Goal: Task Accomplishment & Management: Use online tool/utility

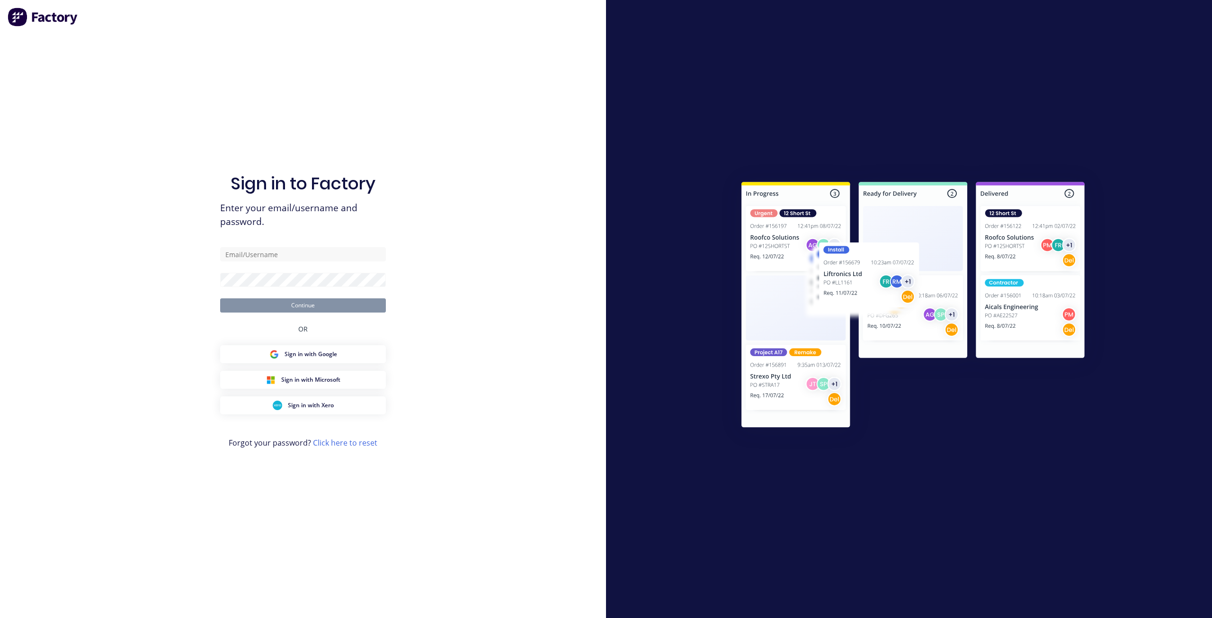
click at [531, 308] on div "Sign in to Factory Enter your email/username and password. Continue OR Sign in …" at bounding box center [303, 309] width 606 height 618
click at [364, 260] on input "text" at bounding box center [303, 254] width 166 height 14
click at [467, 251] on div "Sign in to Factory Enter your email/username and password. Continue OR Sign in …" at bounding box center [303, 309] width 606 height 618
click at [352, 255] on input "text" at bounding box center [303, 254] width 166 height 14
type input "[PERSON_NAME][EMAIL_ADDRESS][DOMAIN_NAME]"
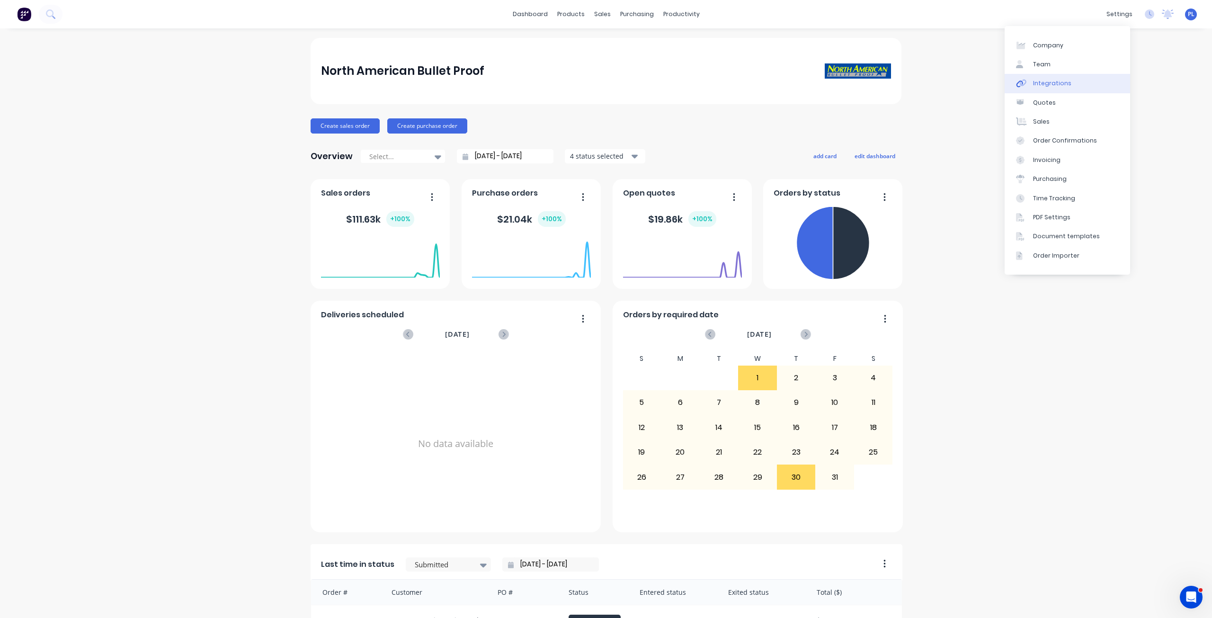
drag, startPoint x: 1052, startPoint y: 83, endPoint x: 1013, endPoint y: 83, distance: 38.3
click at [1052, 83] on div "Integrations" at bounding box center [1052, 83] width 38 height 9
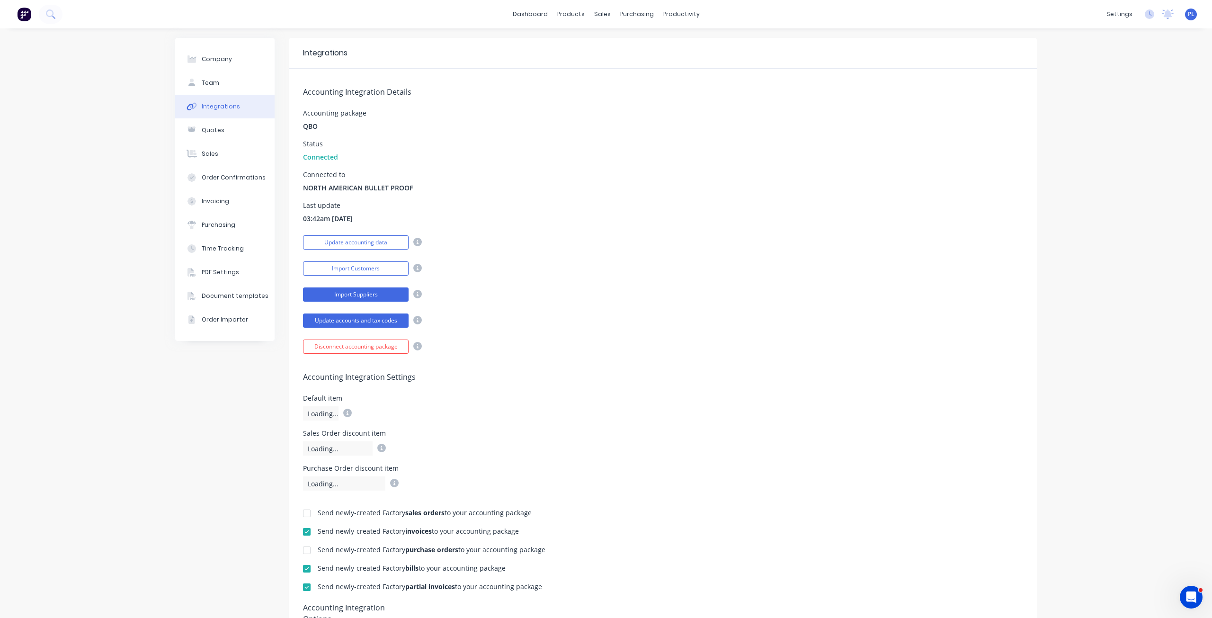
click at [369, 293] on button "Import Suppliers" at bounding box center [356, 294] width 106 height 14
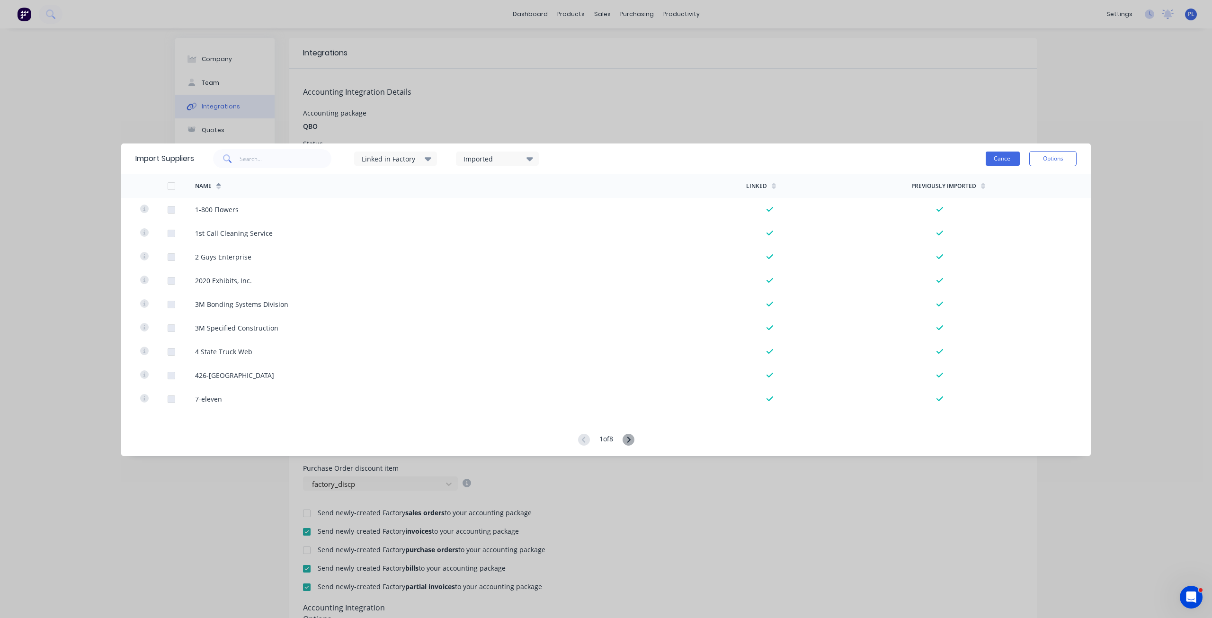
click at [996, 162] on button "Cancel" at bounding box center [1002, 158] width 34 height 14
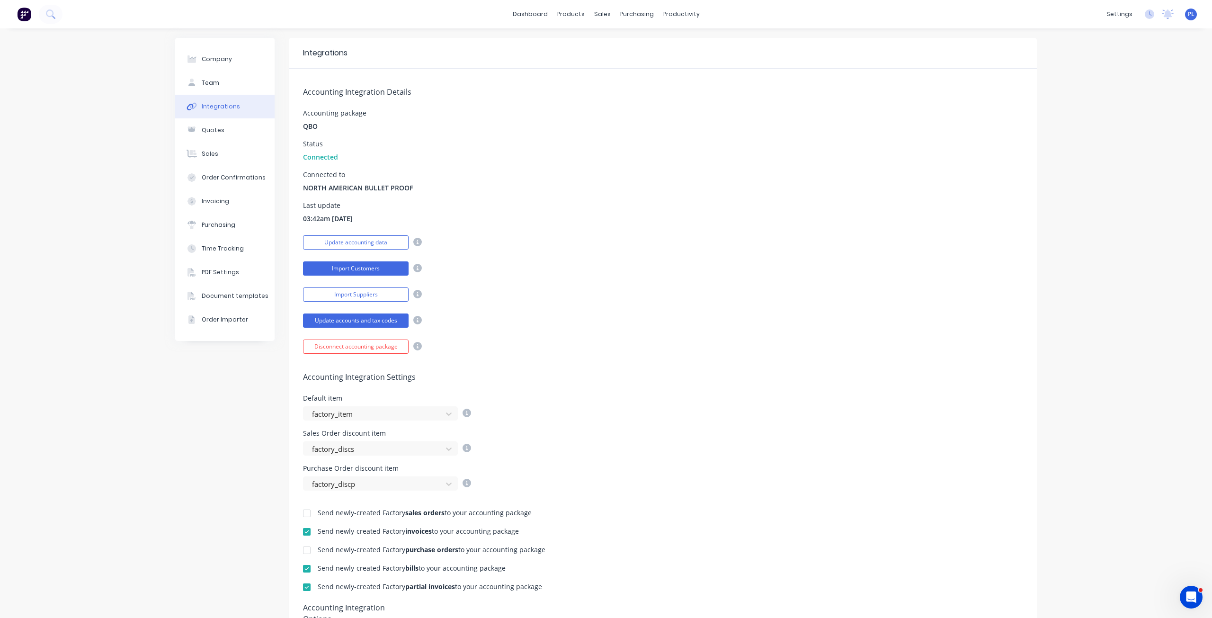
click at [371, 265] on button "Import Customers" at bounding box center [356, 268] width 106 height 14
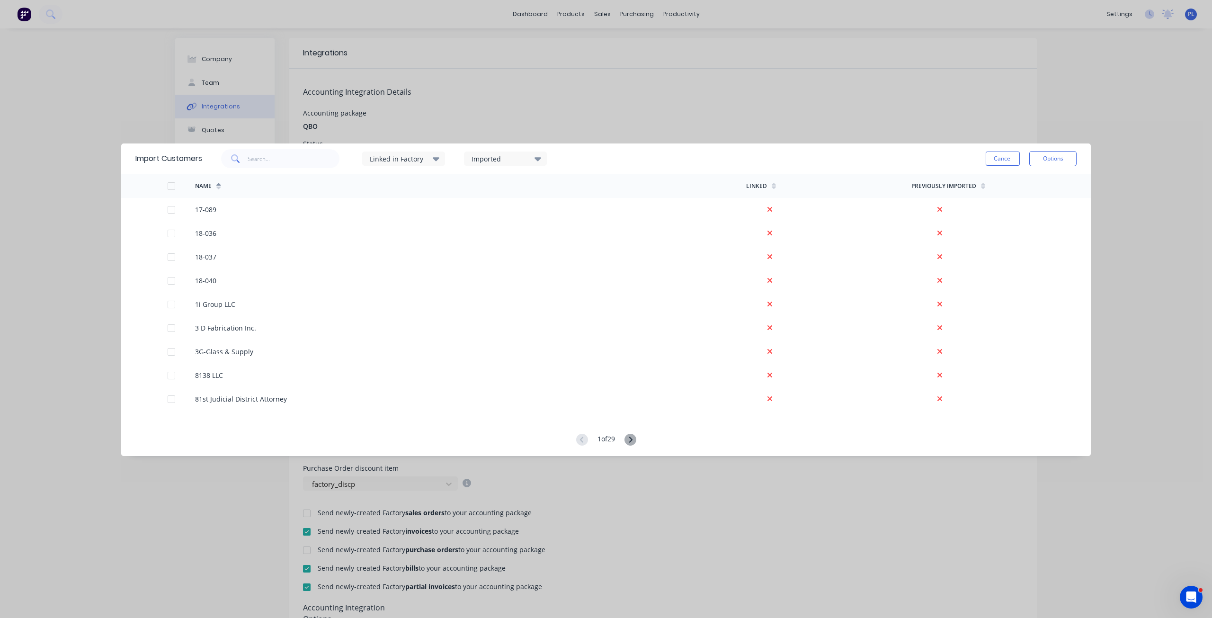
click at [635, 441] on icon at bounding box center [630, 440] width 12 height 12
click at [638, 439] on div "2 of 29" at bounding box center [605, 440] width 969 height 13
drag, startPoint x: 1000, startPoint y: 161, endPoint x: 992, endPoint y: 159, distance: 7.9
click at [998, 160] on button "Cancel" at bounding box center [1002, 158] width 34 height 14
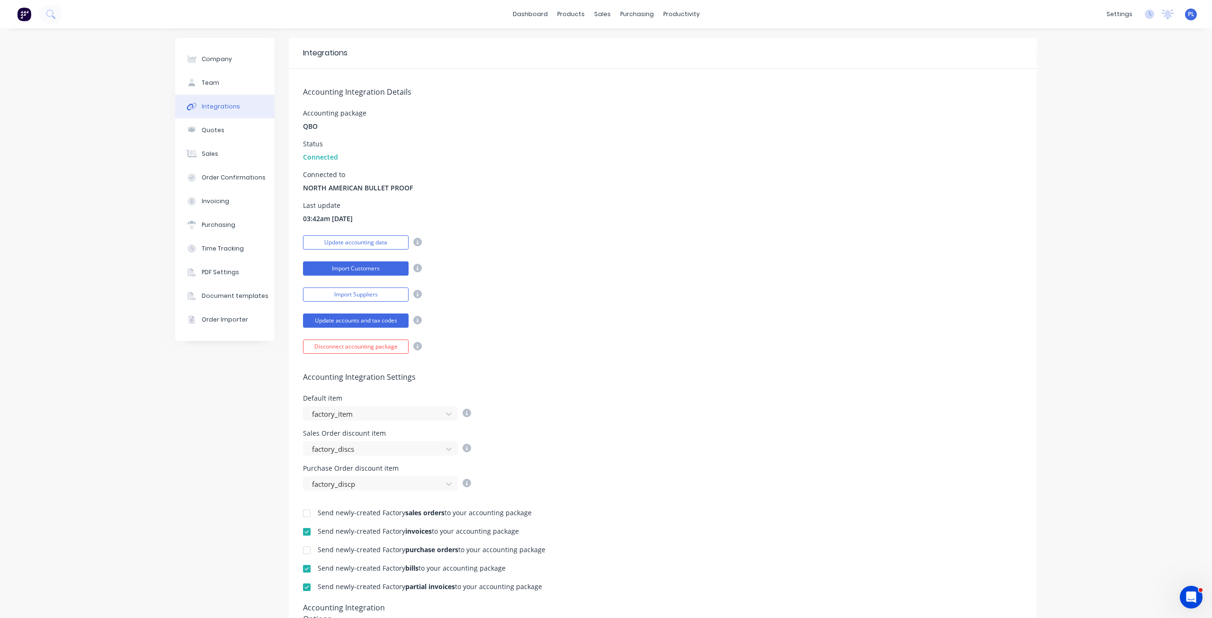
click at [377, 266] on button "Import Customers" at bounding box center [356, 268] width 106 height 14
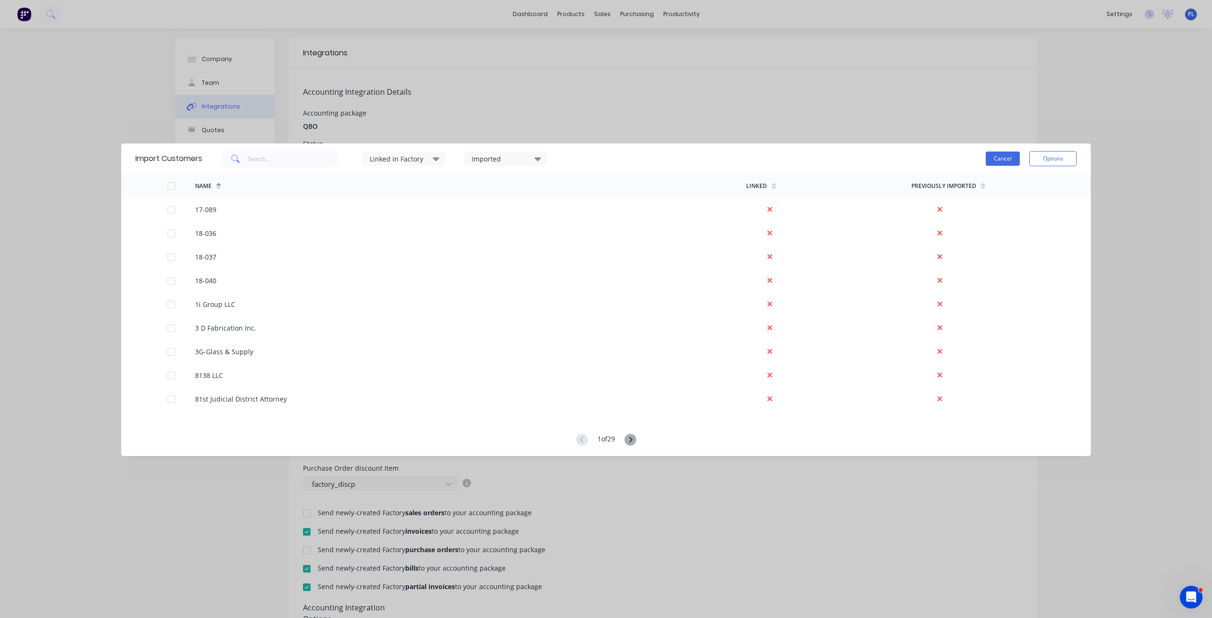
click at [1002, 158] on button "Cancel" at bounding box center [1002, 158] width 34 height 14
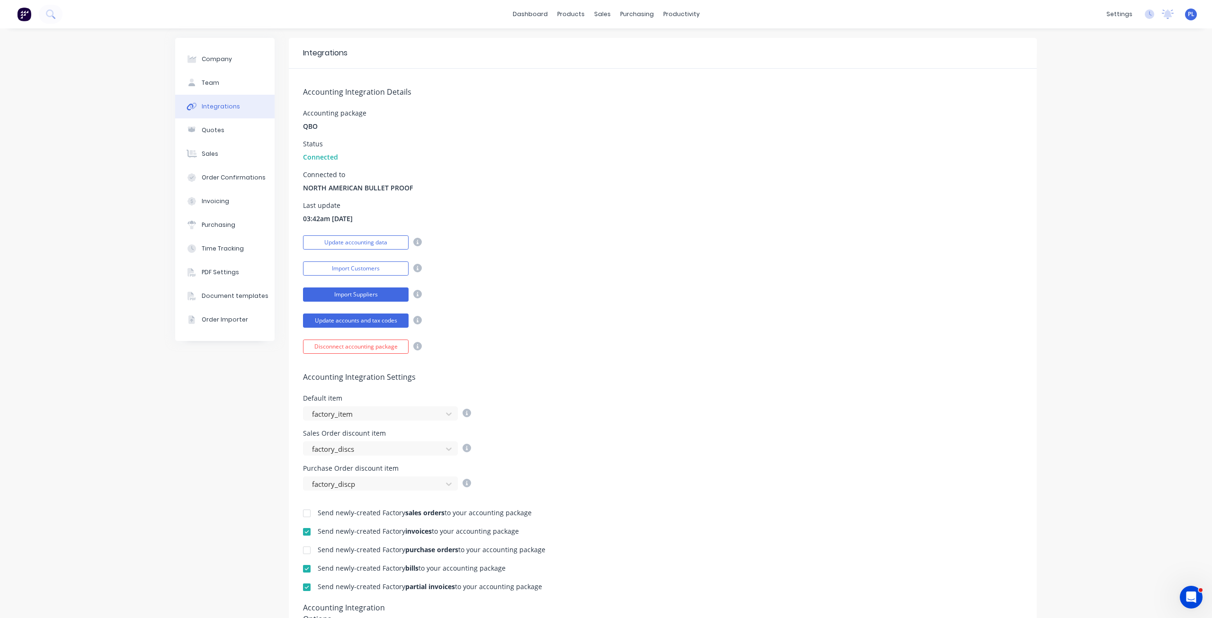
click at [366, 292] on button "Import Suppliers" at bounding box center [356, 294] width 106 height 14
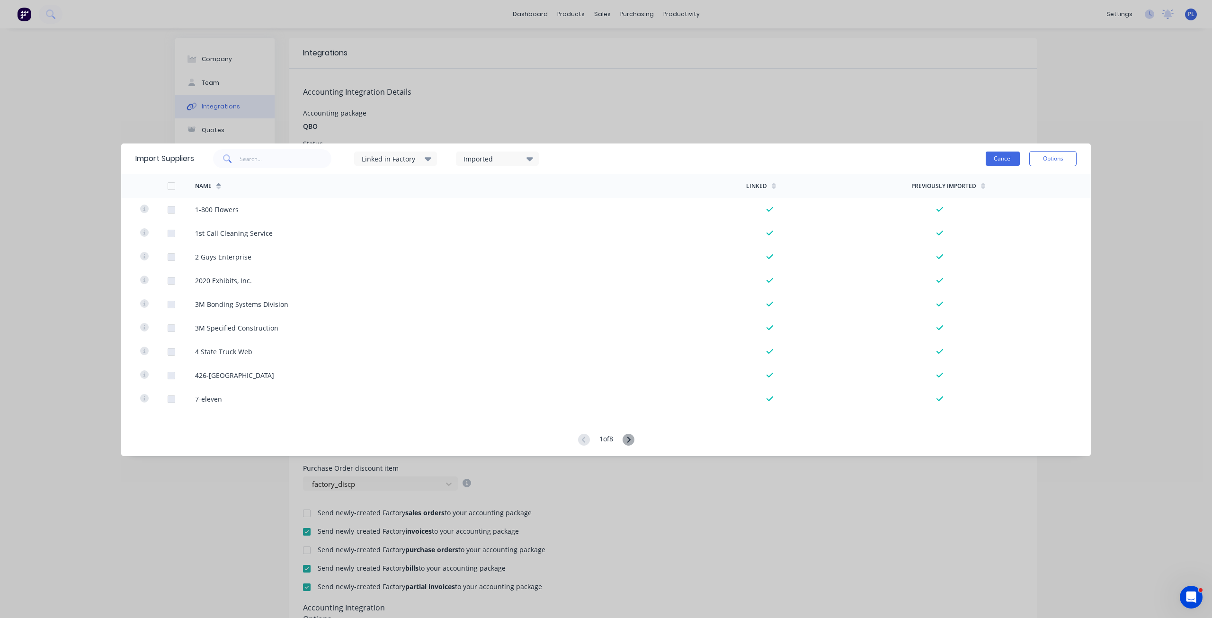
click at [1008, 156] on button "Cancel" at bounding box center [1002, 158] width 34 height 14
